Goal: Information Seeking & Learning: Check status

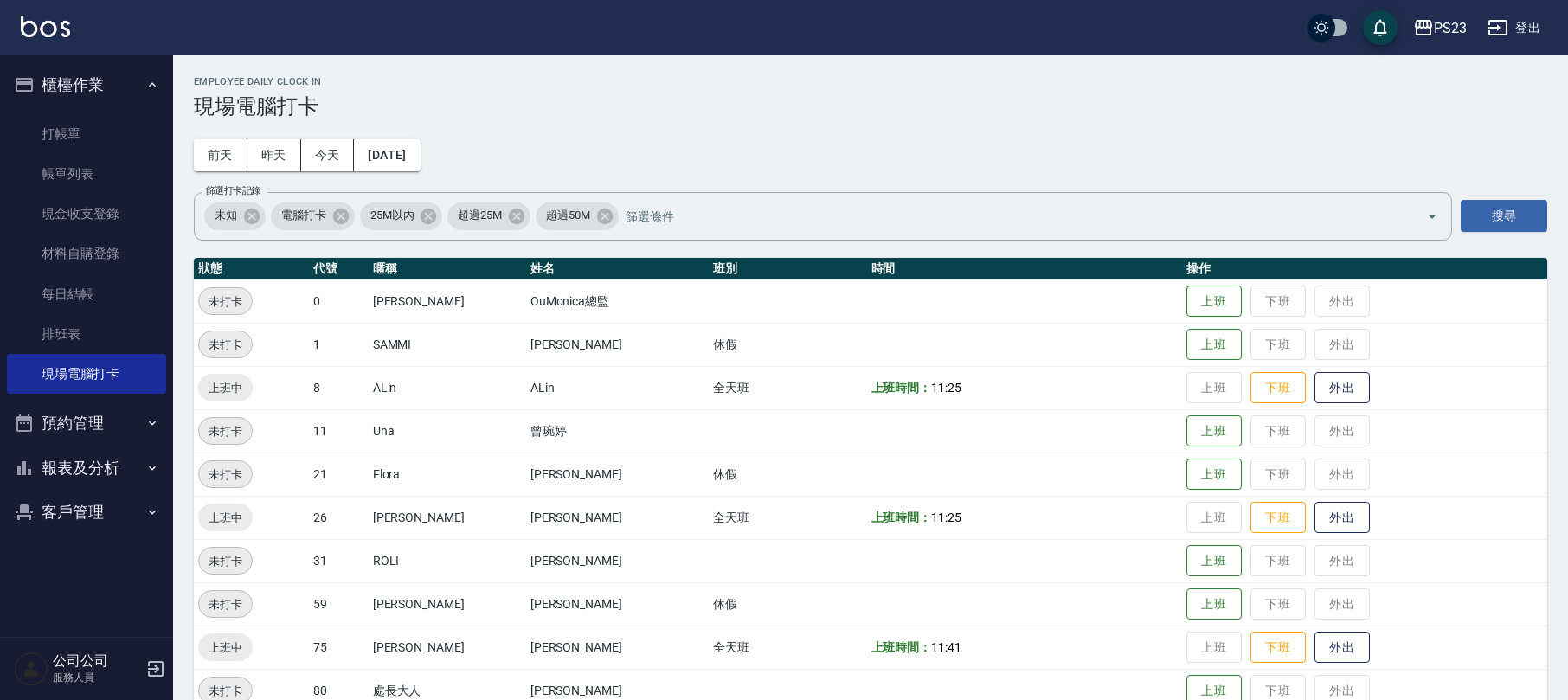
scroll to position [76, 0]
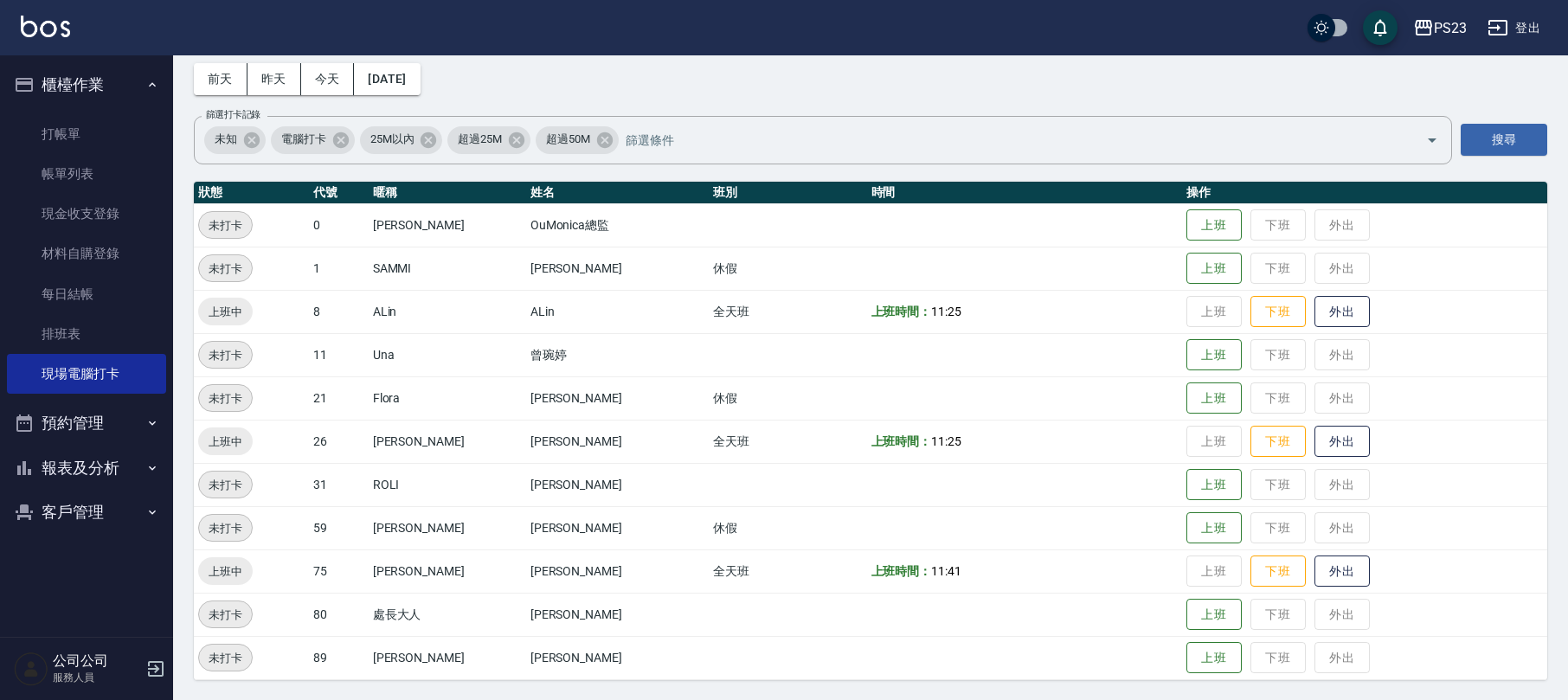
click at [88, 508] on button "客戶管理" at bounding box center [87, 513] width 160 height 45
click at [81, 143] on link "打帳單" at bounding box center [87, 134] width 160 height 39
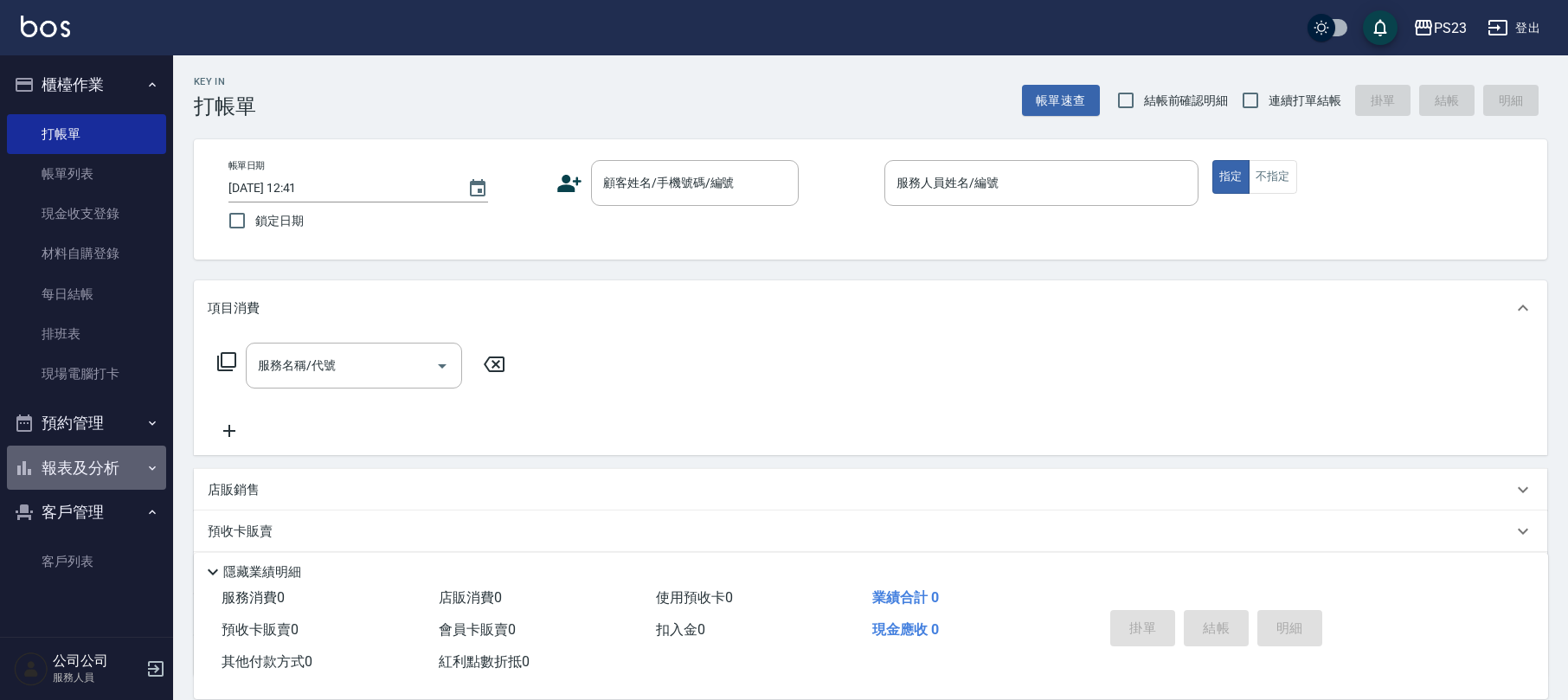
click at [112, 455] on button "報表及分析" at bounding box center [87, 468] width 160 height 45
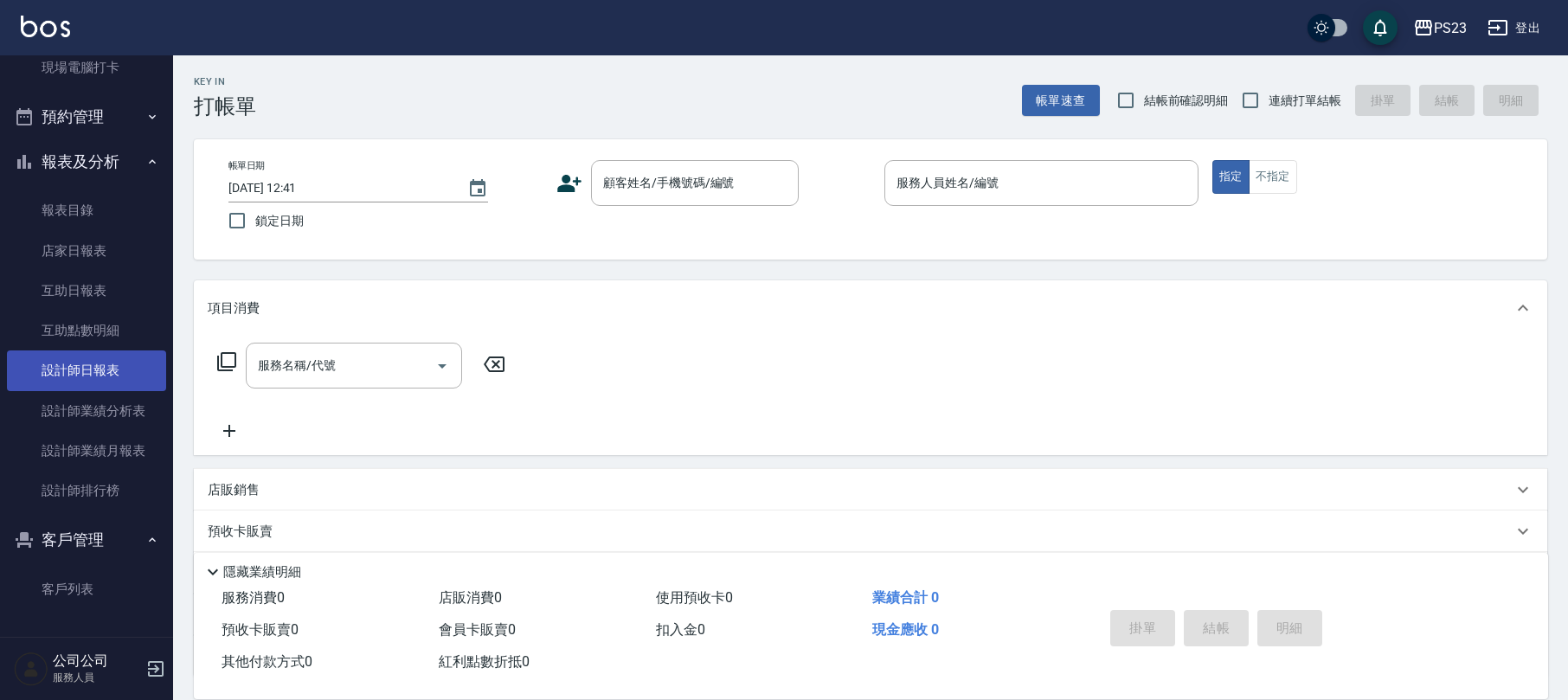
click at [104, 372] on link "設計師日報表" at bounding box center [87, 371] width 160 height 39
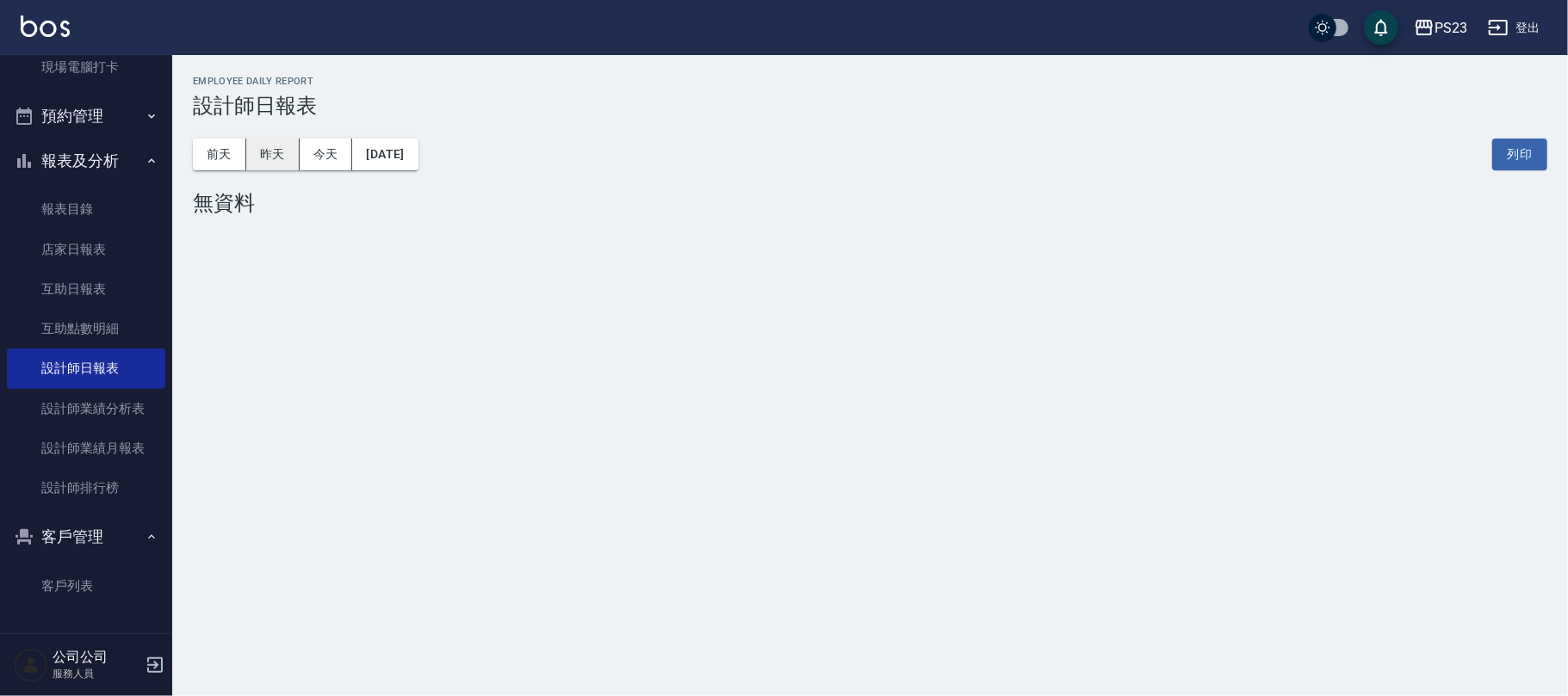
click at [286, 163] on button "昨天" at bounding box center [273, 154] width 53 height 31
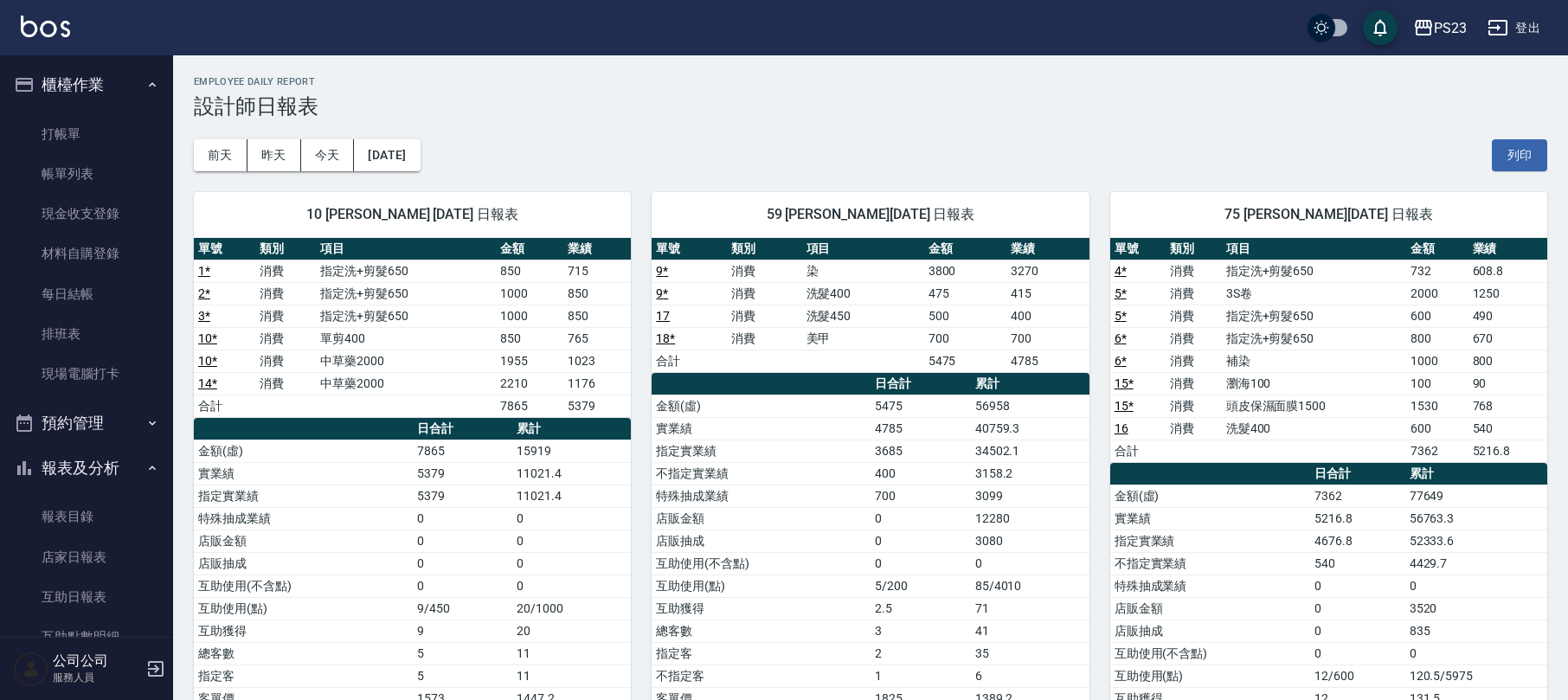
scroll to position [115, 0]
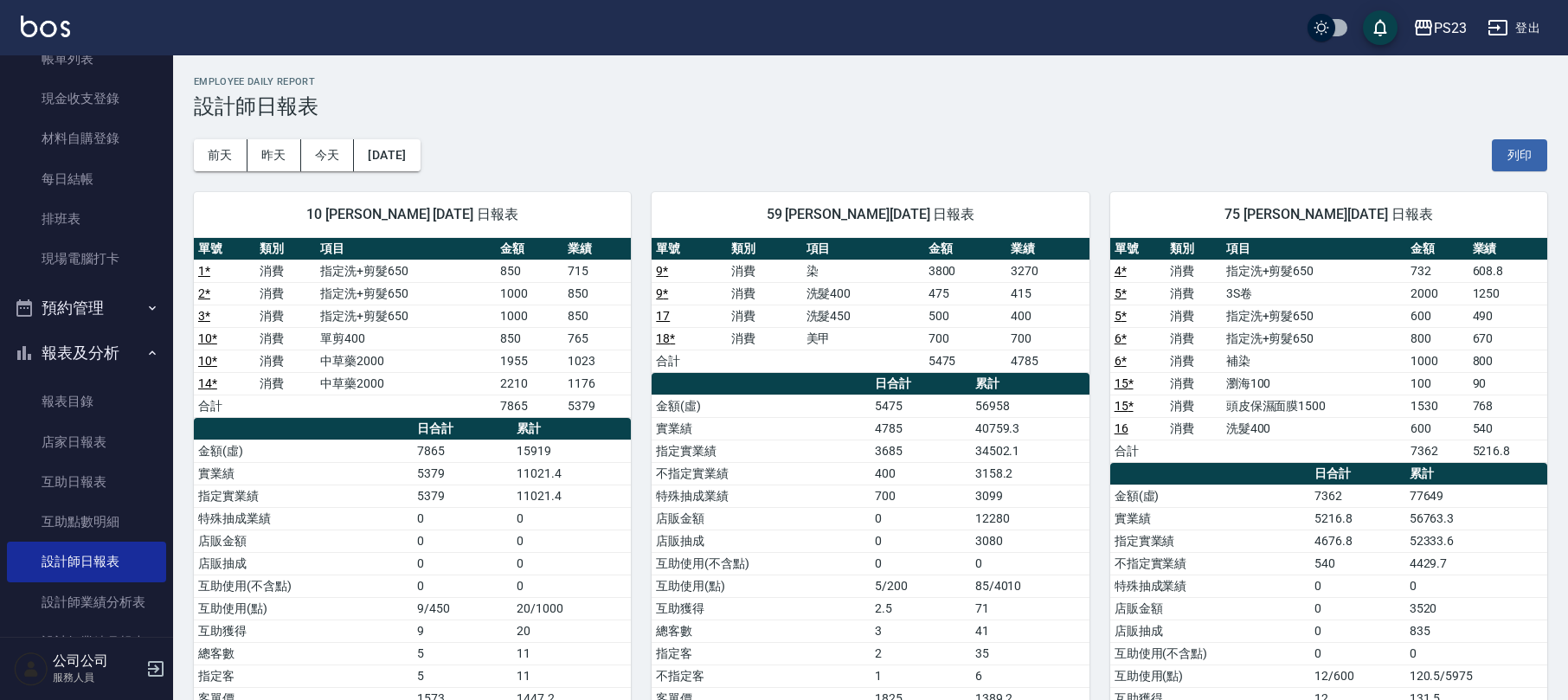
click at [173, 149] on div "櫃檯作業 打帳單 帳單列表 現金收支登錄 材料自購登錄 每日結帳 排班表 現場電腦打卡 預約管理 預約管理 單日預約紀錄 單週預約紀錄 報表及分析 報表目錄 …" at bounding box center [87, 378] width 173 height 645
click at [238, 149] on button "前天" at bounding box center [221, 155] width 53 height 32
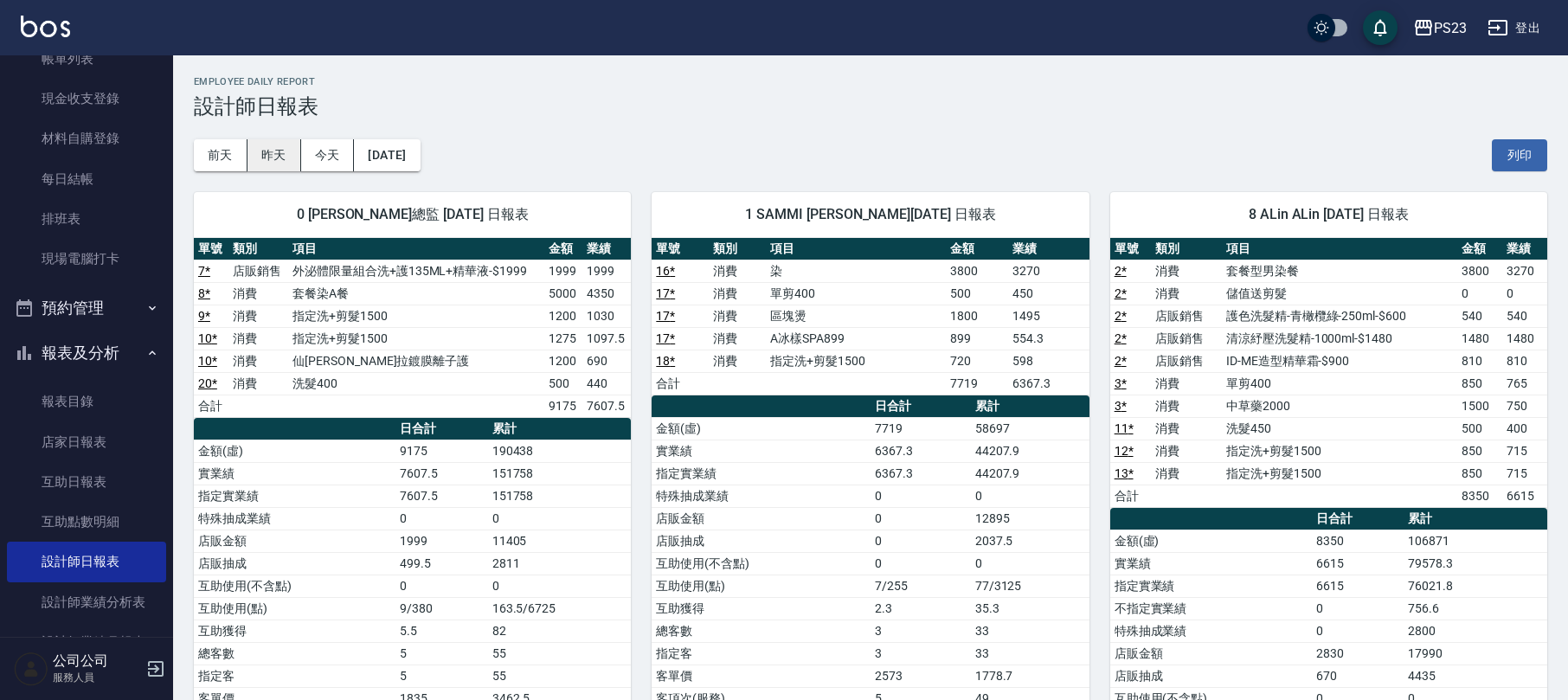
click at [292, 164] on button "昨天" at bounding box center [274, 155] width 53 height 32
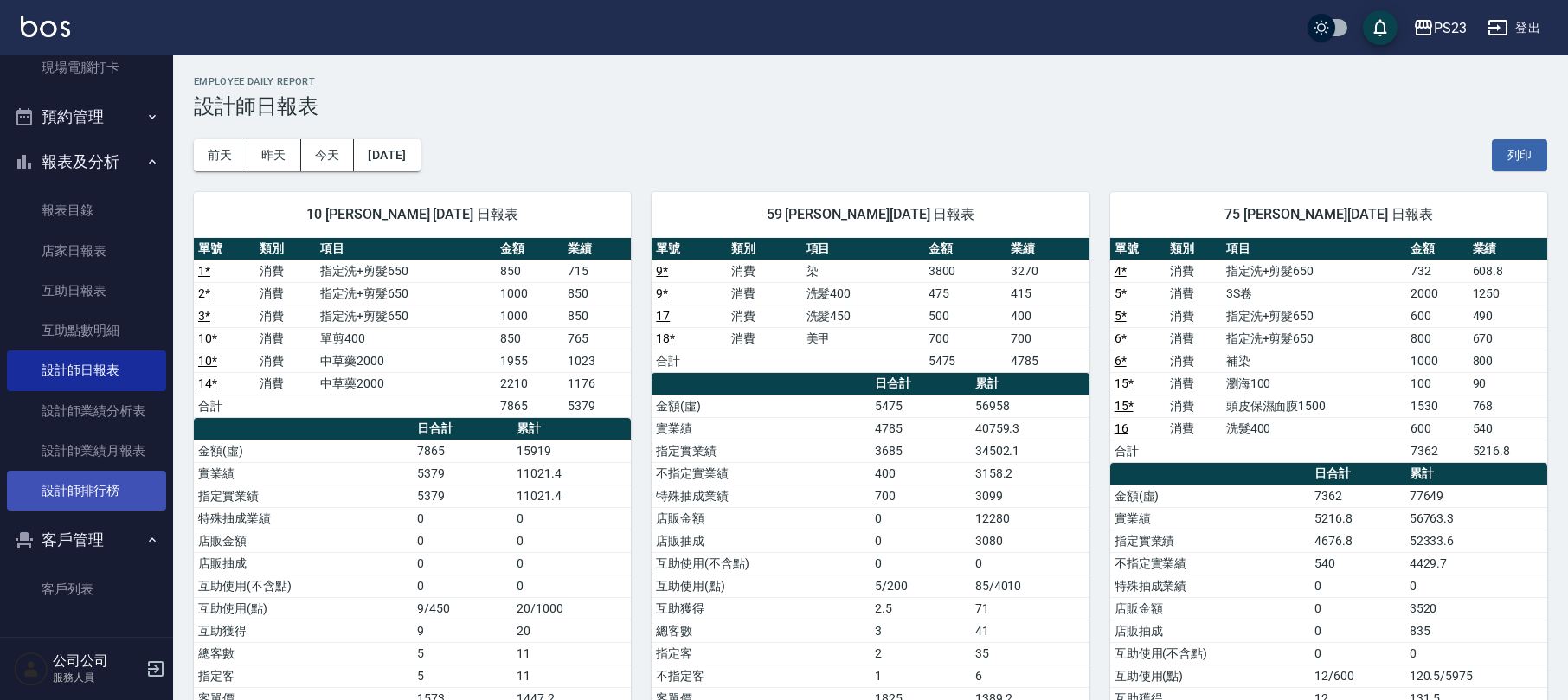
scroll to position [346, 0]
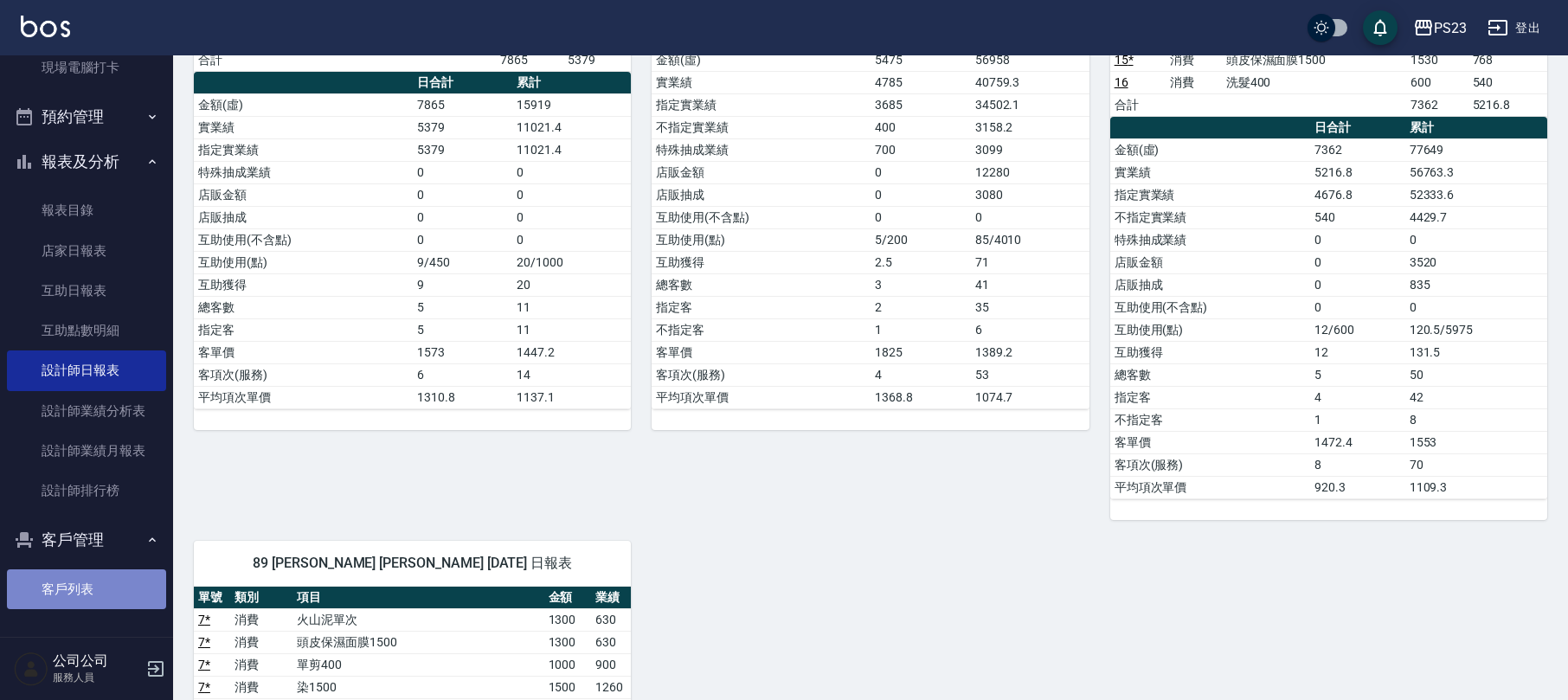
click at [89, 582] on link "客戶列表" at bounding box center [87, 590] width 160 height 39
